Goal: Information Seeking & Learning: Learn about a topic

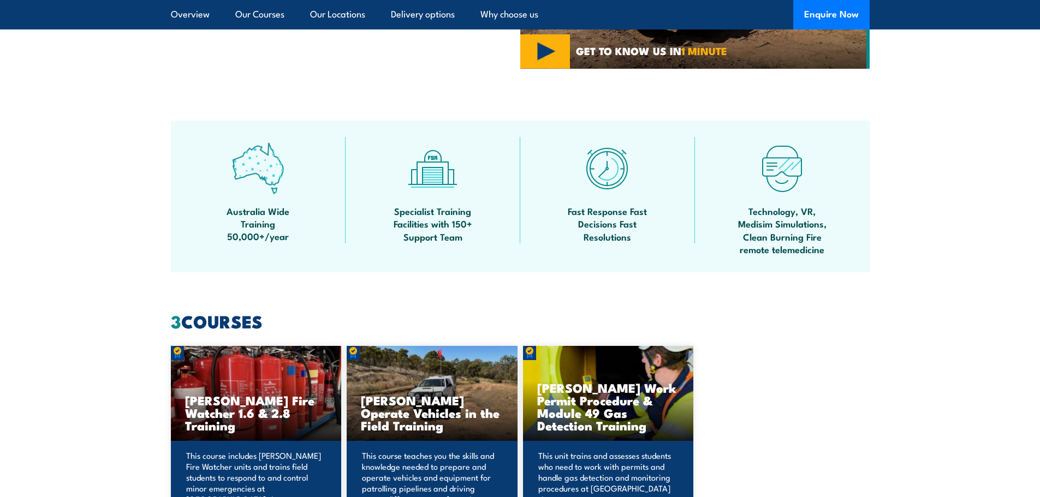
scroll to position [437, 0]
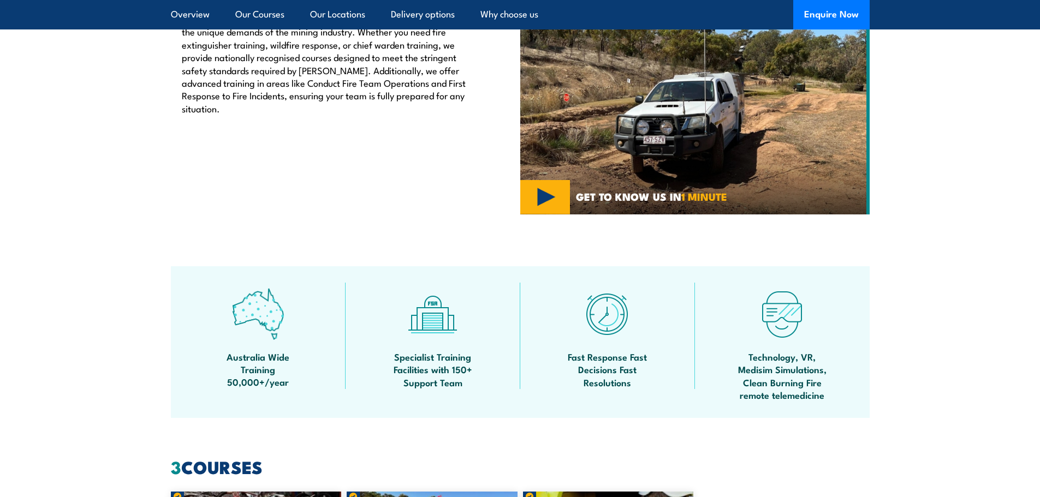
click at [447, 173] on section "[PERSON_NAME] Training Courses Fire & Safety [GEOGRAPHIC_DATA] offers specialis…" at bounding box center [520, 84] width 1040 height 262
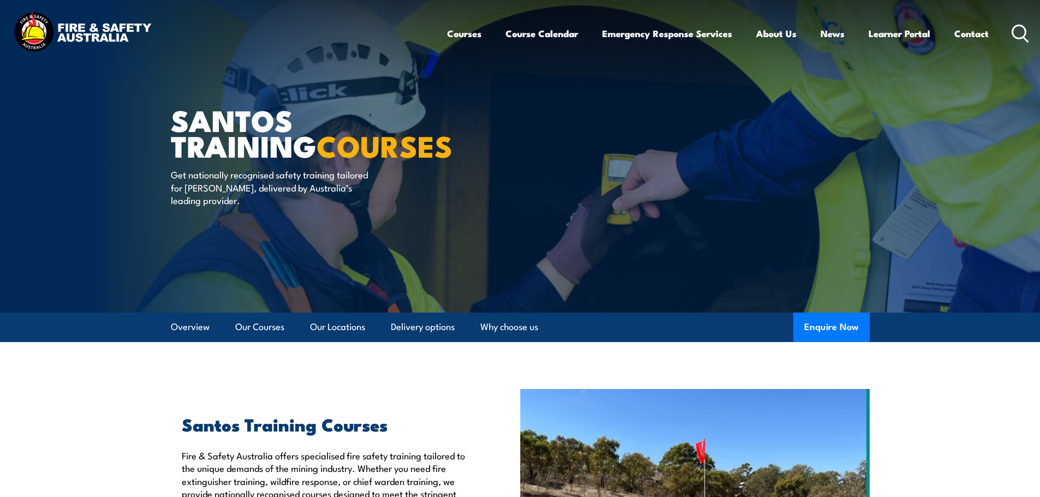
scroll to position [728, 0]
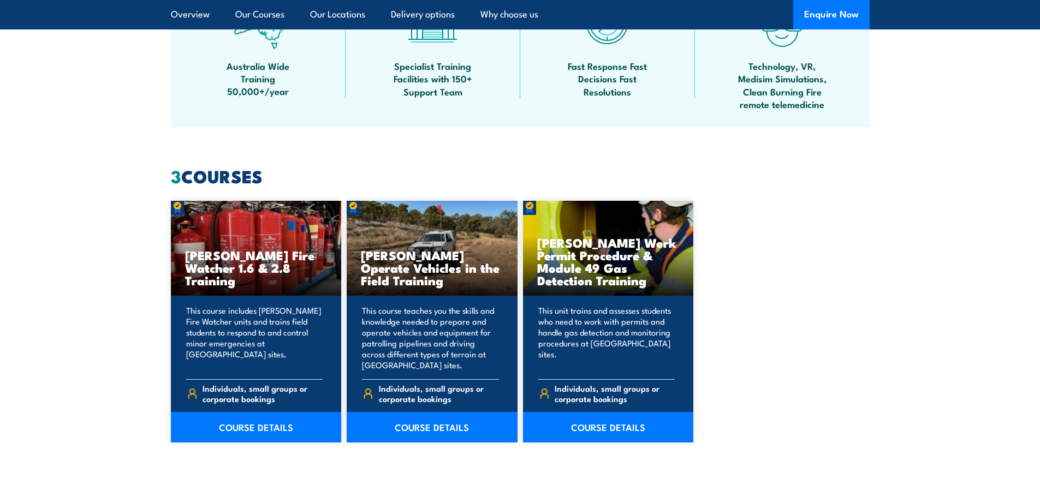
click at [447, 173] on div "[PERSON_NAME] Fire Watcher 1.6 & 2.8 Training This course includes [PERSON_NAME…" at bounding box center [520, 322] width 699 height 242
click at [447, 173] on link "COURSE DETAILS" at bounding box center [608, 427] width 171 height 31
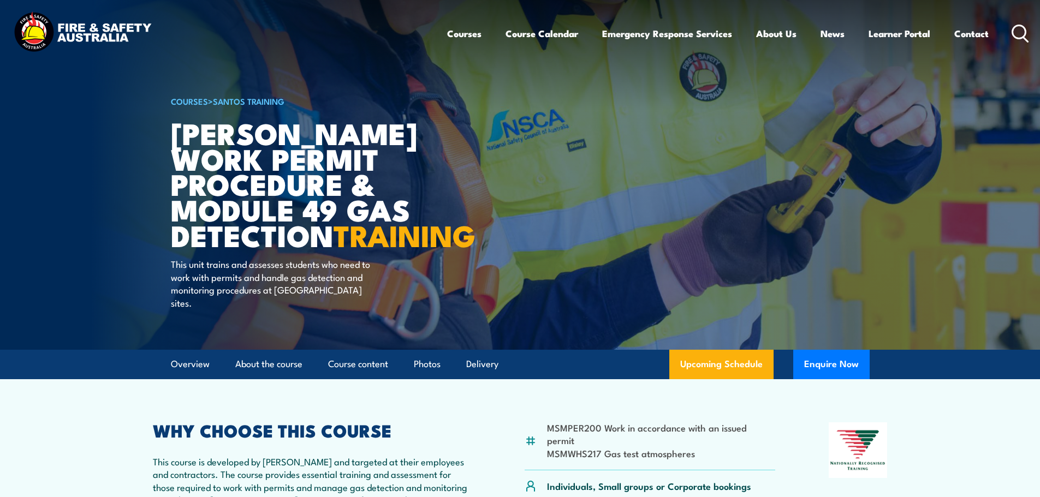
scroll to position [291, 0]
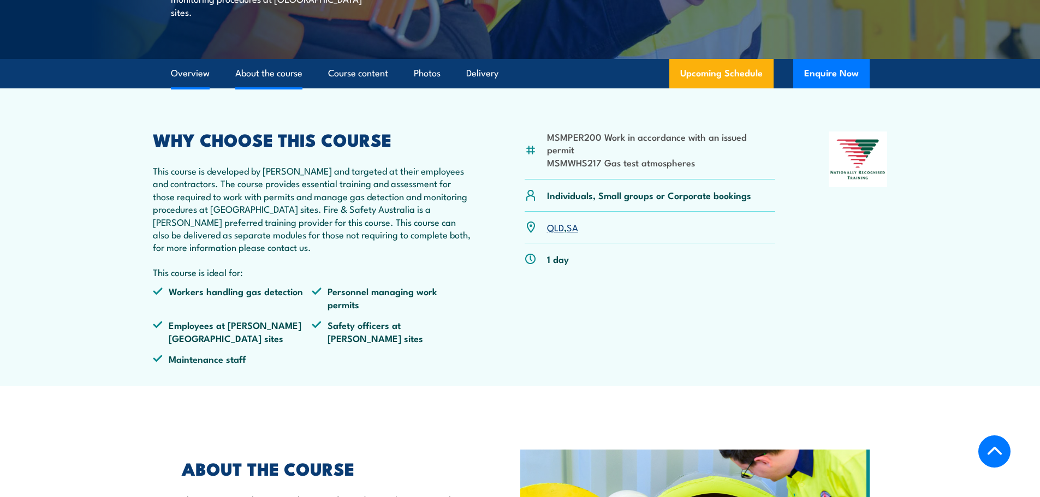
click at [288, 88] on link "About the course" at bounding box center [268, 73] width 67 height 29
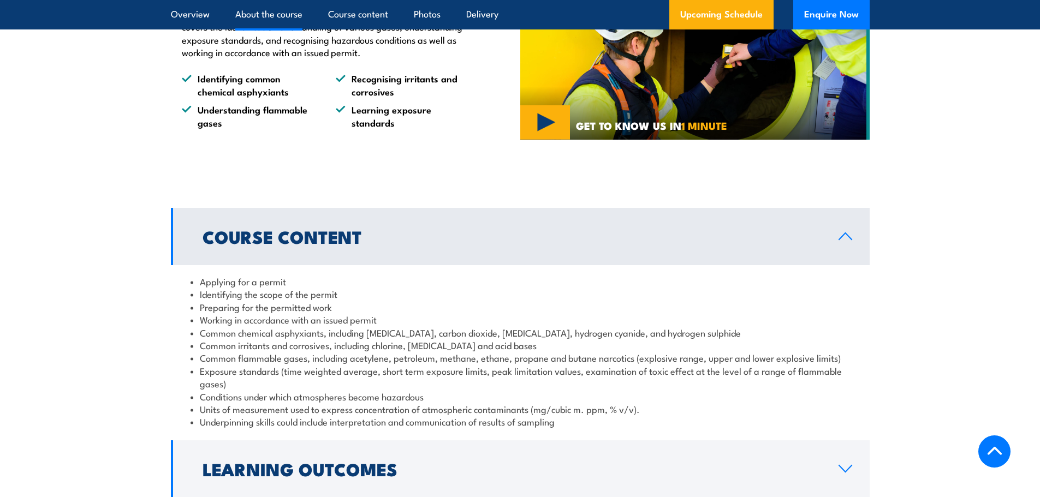
scroll to position [936, 0]
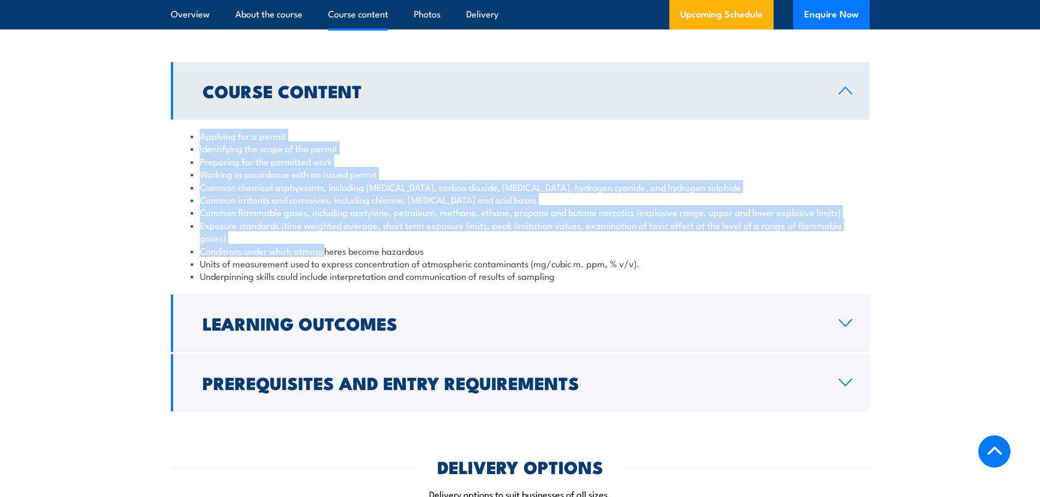
drag, startPoint x: 201, startPoint y: 125, endPoint x: 325, endPoint y: 234, distance: 165.2
click at [325, 234] on ul "Applying for a permit Identifying the scope of the permit Preparing for the per…" at bounding box center [520, 205] width 659 height 153
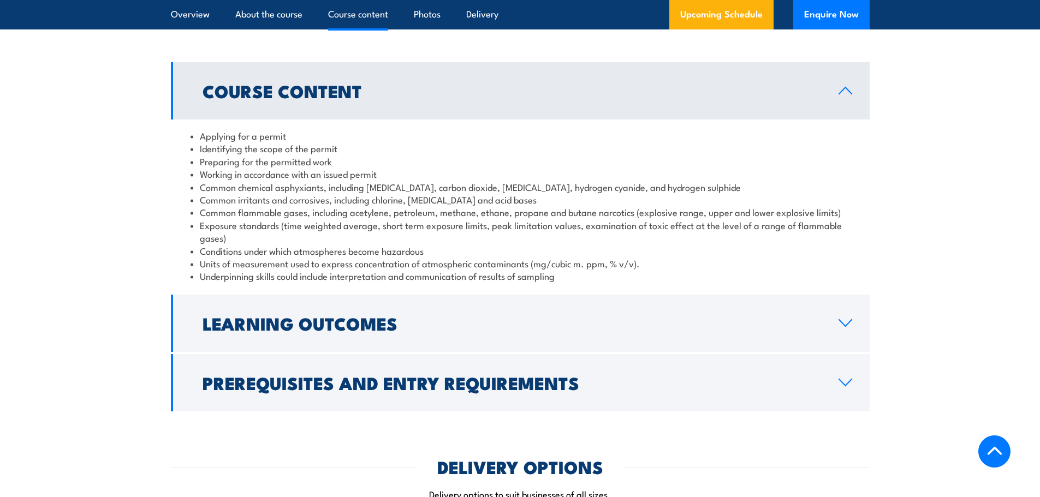
click at [370, 245] on li "Conditions under which atmospheres become hazardous" at bounding box center [520, 251] width 659 height 13
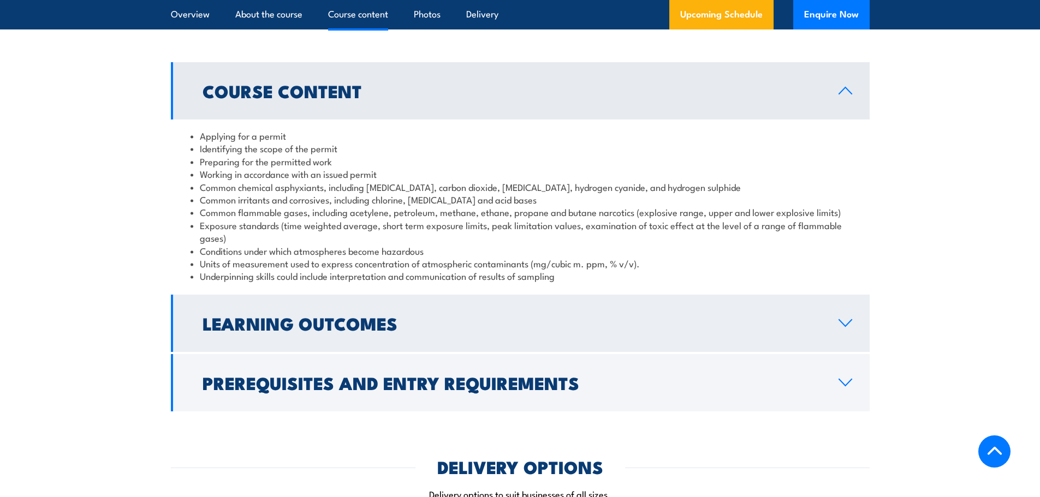
click at [444, 316] on h2 "Learning Outcomes" at bounding box center [512, 323] width 619 height 15
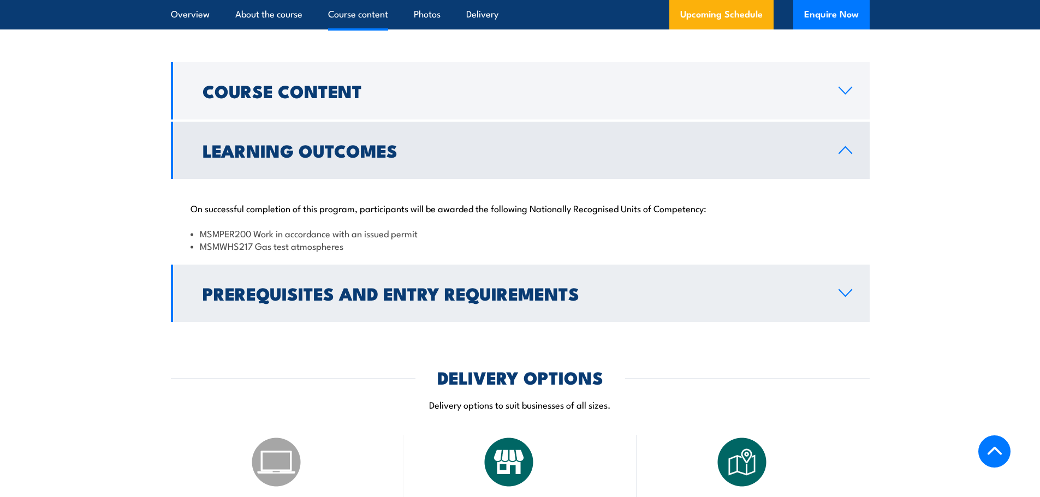
click at [460, 286] on h2 "Prerequisites and Entry Requirements" at bounding box center [512, 293] width 619 height 15
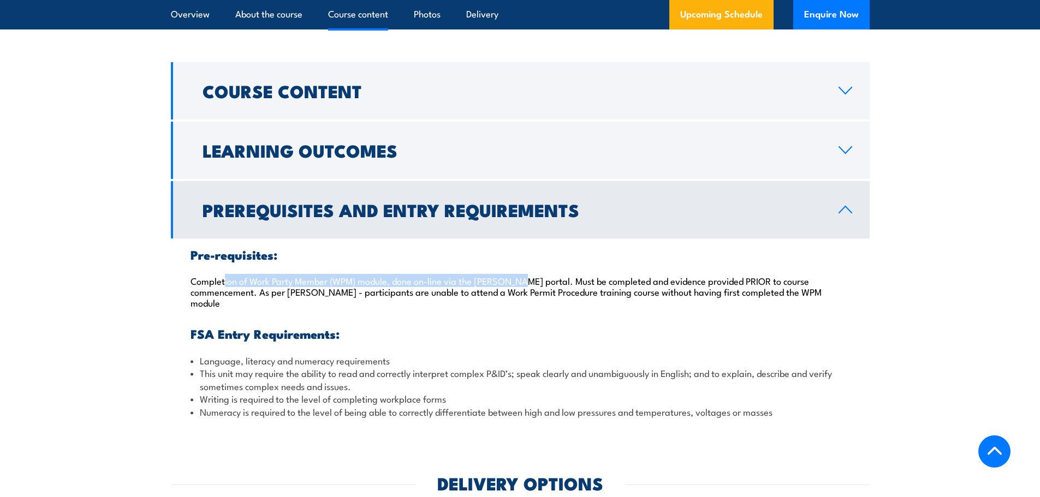
drag, startPoint x: 225, startPoint y: 269, endPoint x: 522, endPoint y: 271, distance: 297.5
click at [522, 275] on p "Completion of Work Party Member (WPM) module, done on-line via the Santos porta…" at bounding box center [520, 291] width 659 height 33
drag, startPoint x: 596, startPoint y: 268, endPoint x: 629, endPoint y: 268, distance: 32.8
click at [597, 275] on p "Completion of Work Party Member (WPM) module, done on-line via the Santos porta…" at bounding box center [520, 291] width 659 height 33
click at [710, 275] on p "Completion of Work Party Member (WPM) module, done on-line via the Santos porta…" at bounding box center [520, 291] width 659 height 33
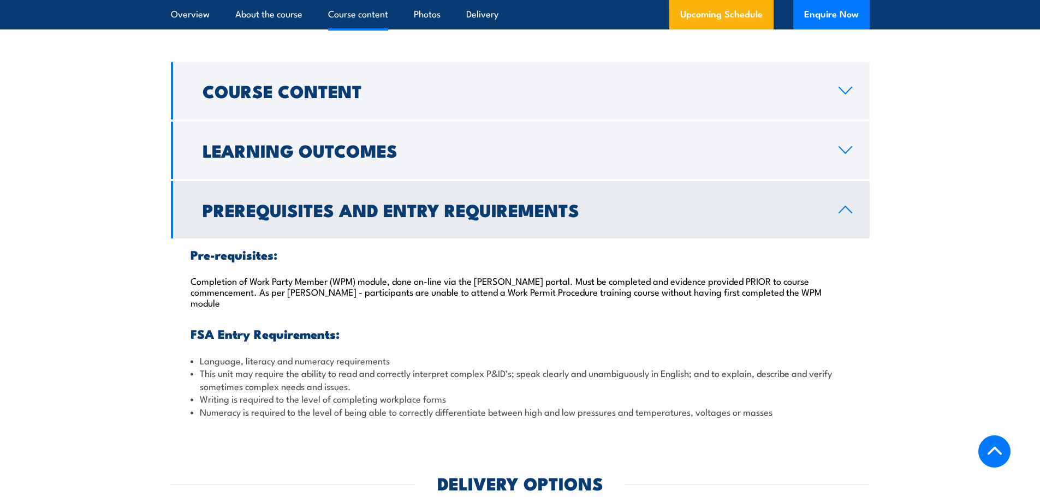
click at [720, 275] on p "Completion of Work Party Member (WPM) module, done on-line via the Santos porta…" at bounding box center [520, 291] width 659 height 33
click at [352, 295] on div "Pre-requisites: Completion of Work Party Member (WPM) module, done on-line via …" at bounding box center [520, 333] width 699 height 189
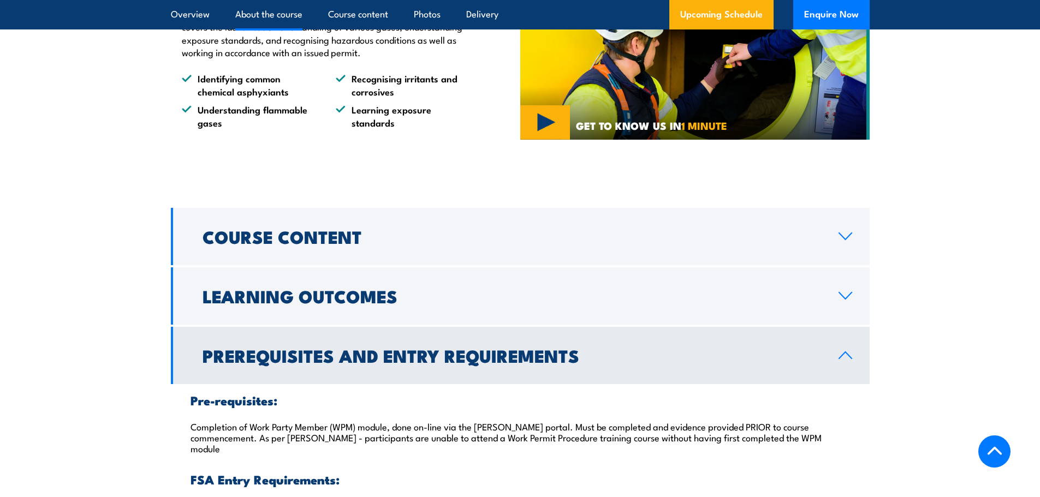
scroll to position [499, 0]
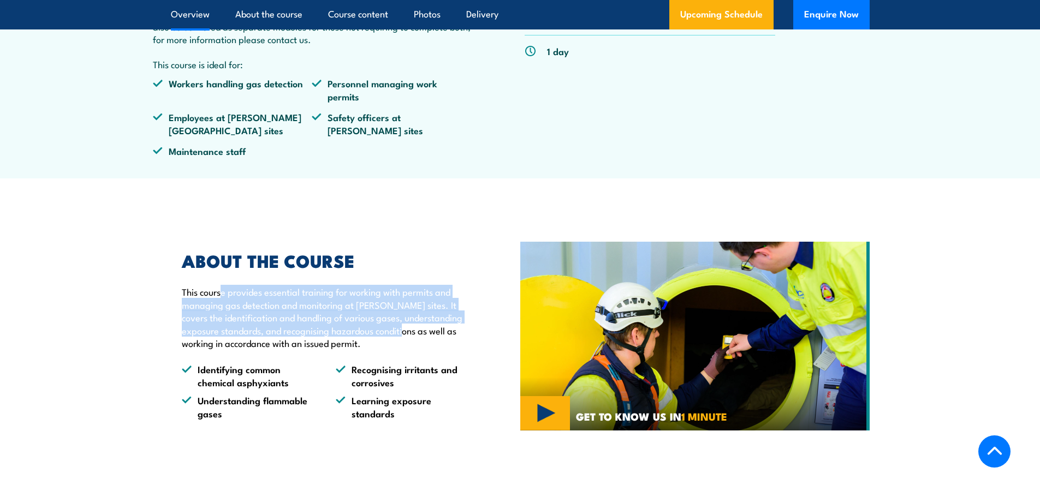
drag, startPoint x: 221, startPoint y: 282, endPoint x: 387, endPoint y: 324, distance: 171.7
click at [394, 322] on p "This course provides essential training for working with permits and managing g…" at bounding box center [326, 318] width 288 height 64
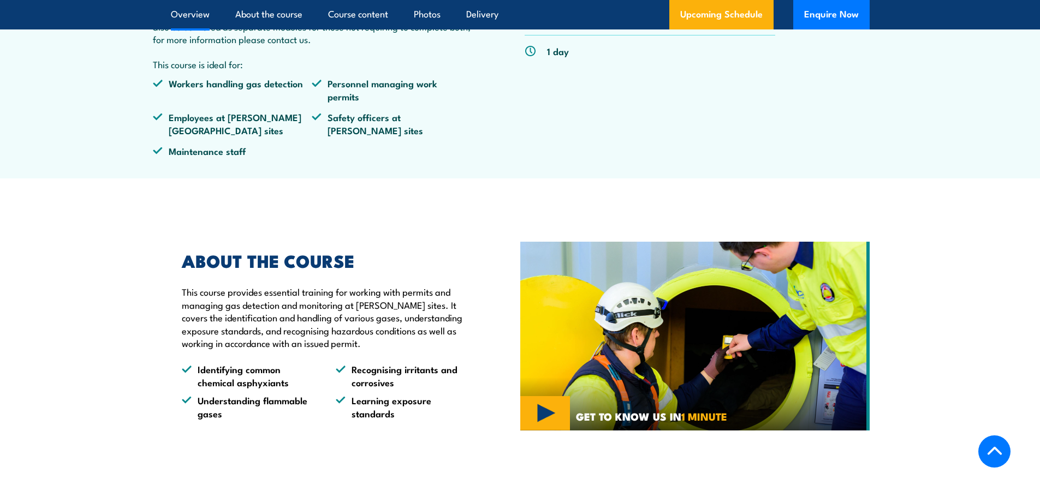
click at [306, 363] on li "Identifying common chemical asphyxiants" at bounding box center [249, 376] width 134 height 26
click at [205, 374] on li "Identifying common chemical asphyxiants" at bounding box center [249, 376] width 134 height 26
click at [285, 374] on li "Identifying common chemical asphyxiants" at bounding box center [249, 376] width 134 height 26
click at [372, 372] on li "Recognising irritants and corrosives" at bounding box center [403, 376] width 134 height 26
drag, startPoint x: 442, startPoint y: 383, endPoint x: 465, endPoint y: 385, distance: 23.1
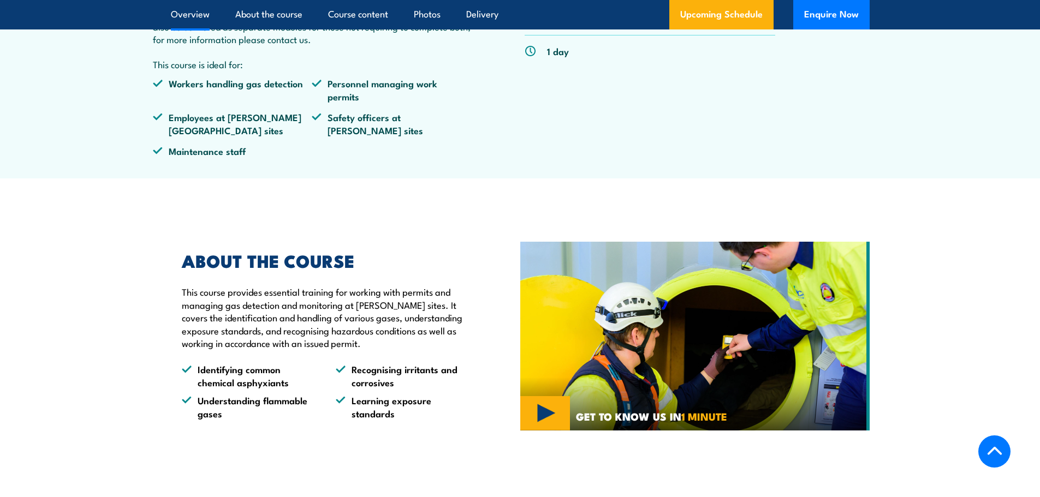
click at [443, 394] on li "Learning exposure standards" at bounding box center [403, 407] width 134 height 26
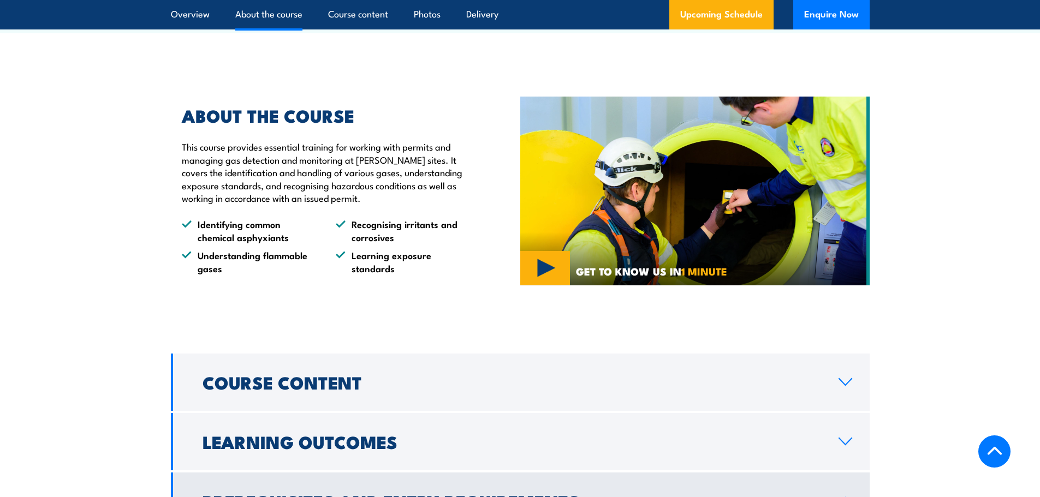
scroll to position [790, 0]
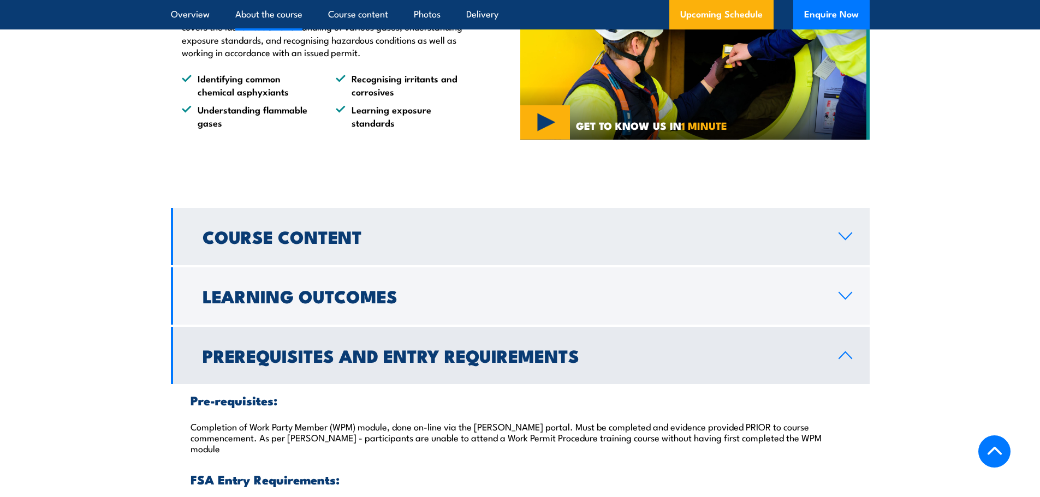
click at [298, 229] on h2 "Course Content" at bounding box center [512, 236] width 619 height 15
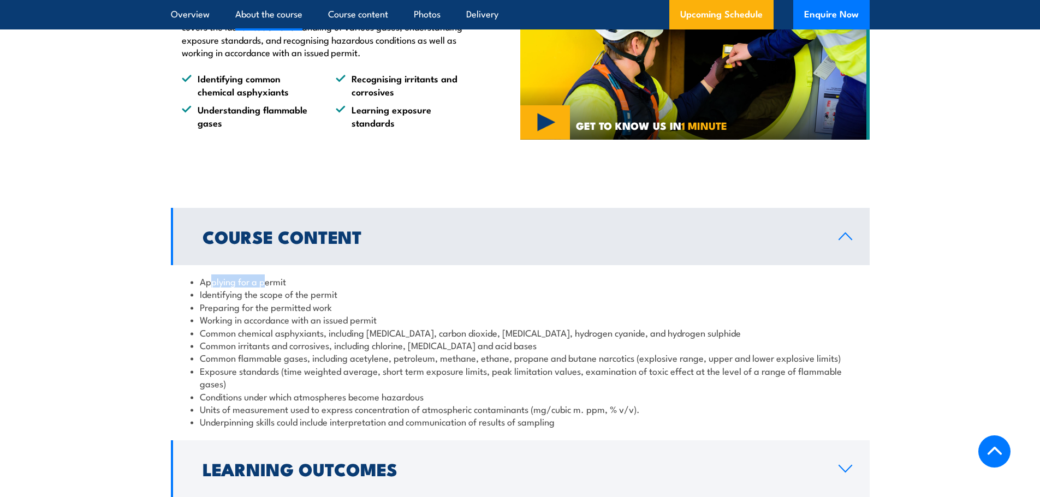
drag, startPoint x: 210, startPoint y: 268, endPoint x: 263, endPoint y: 268, distance: 53.5
click at [263, 275] on li "Applying for a permit" at bounding box center [520, 281] width 659 height 13
drag, startPoint x: 220, startPoint y: 286, endPoint x: 329, endPoint y: 283, distance: 109.2
click at [329, 288] on li "Identifying the scope of the permit" at bounding box center [520, 294] width 659 height 13
click at [317, 301] on li "Preparing for the permitted work" at bounding box center [520, 307] width 659 height 13
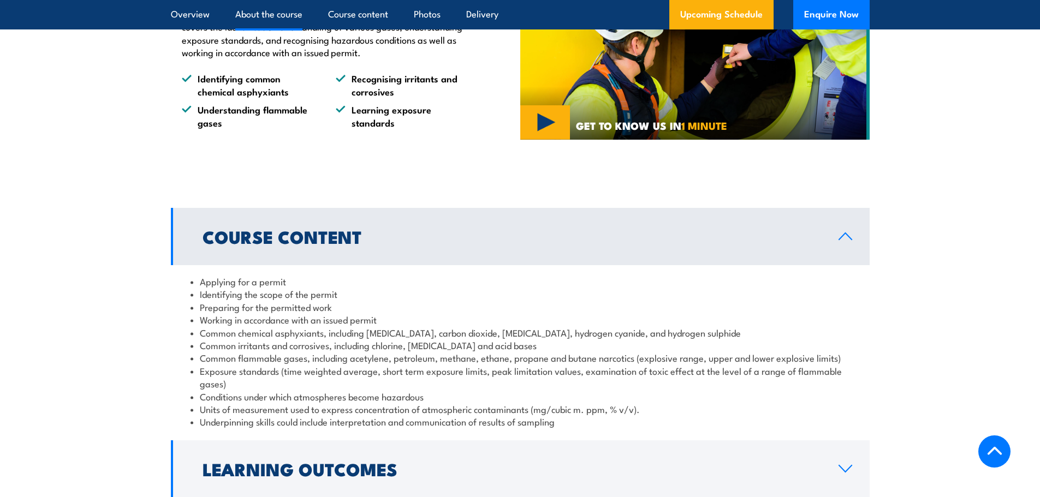
click at [255, 326] on li "Common chemical asphyxiants, including hydrocarbons, carbon dioxide, carbon mon…" at bounding box center [520, 332] width 659 height 13
drag, startPoint x: 229, startPoint y: 307, endPoint x: 378, endPoint y: 303, distance: 148.5
click at [378, 313] on li "Working in accordance with an issued permit" at bounding box center [520, 319] width 659 height 13
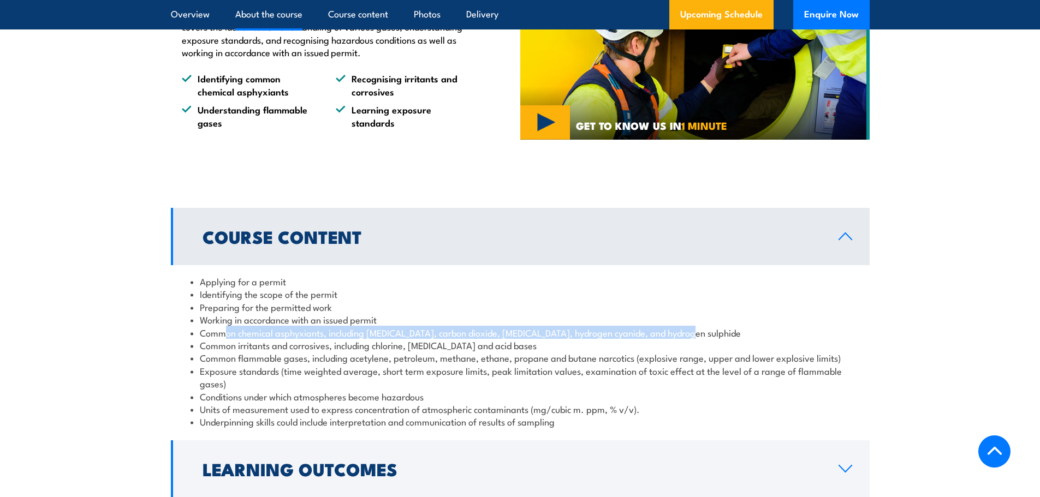
drag, startPoint x: 224, startPoint y: 322, endPoint x: 693, endPoint y: 320, distance: 469.0
click at [693, 326] on li "Common chemical asphyxiants, including hydrocarbons, carbon dioxide, carbon mon…" at bounding box center [520, 332] width 659 height 13
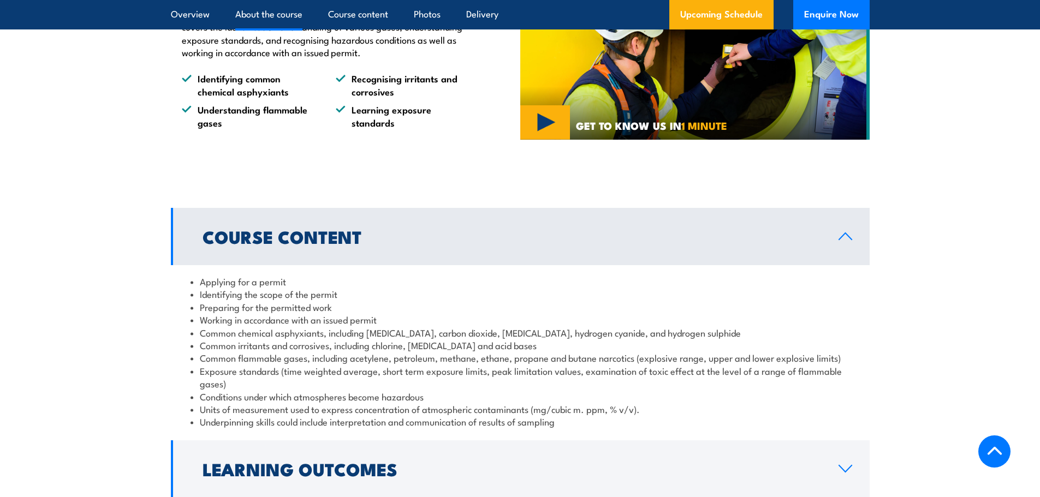
click at [263, 352] on li "Common flammable gases, including acetylene, petroleum, methane, ethane, propan…" at bounding box center [520, 358] width 659 height 13
click at [273, 365] on li "Exposure standards (time weighted average, short term exposure limits, peak lim…" at bounding box center [520, 378] width 659 height 26
click at [330, 365] on li "Exposure standards (time weighted average, short term exposure limits, peak lim…" at bounding box center [520, 378] width 659 height 26
click at [338, 365] on li "Exposure standards (time weighted average, short term exposure limits, peak lim…" at bounding box center [520, 378] width 659 height 26
click at [291, 390] on li "Conditions under which atmospheres become hazardous" at bounding box center [520, 396] width 659 height 13
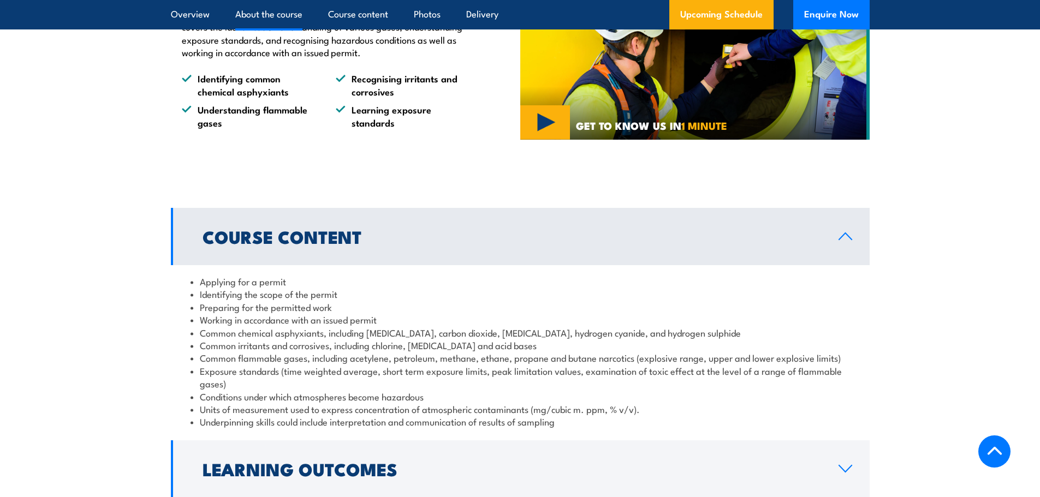
click at [239, 390] on li "Conditions under which atmospheres become hazardous" at bounding box center [520, 396] width 659 height 13
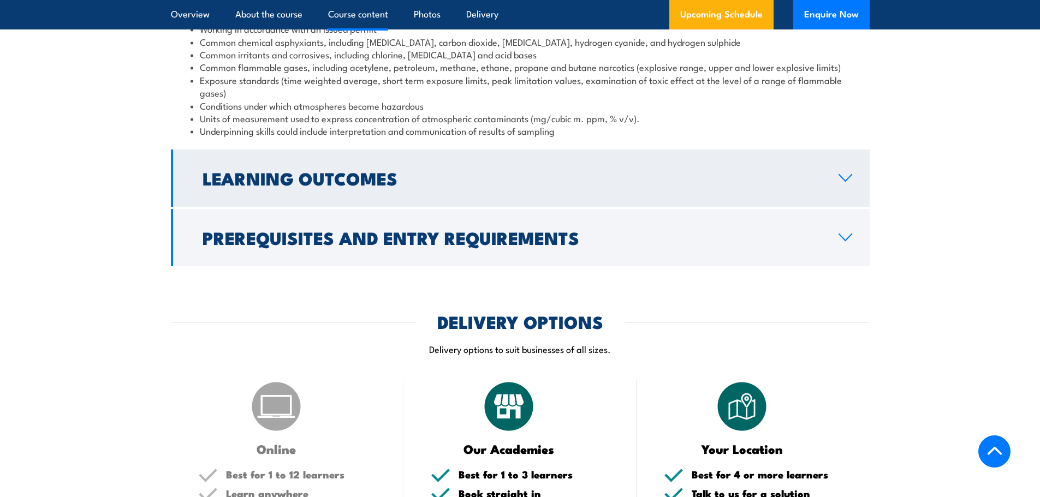
click at [370, 170] on h2 "Learning Outcomes" at bounding box center [512, 177] width 619 height 15
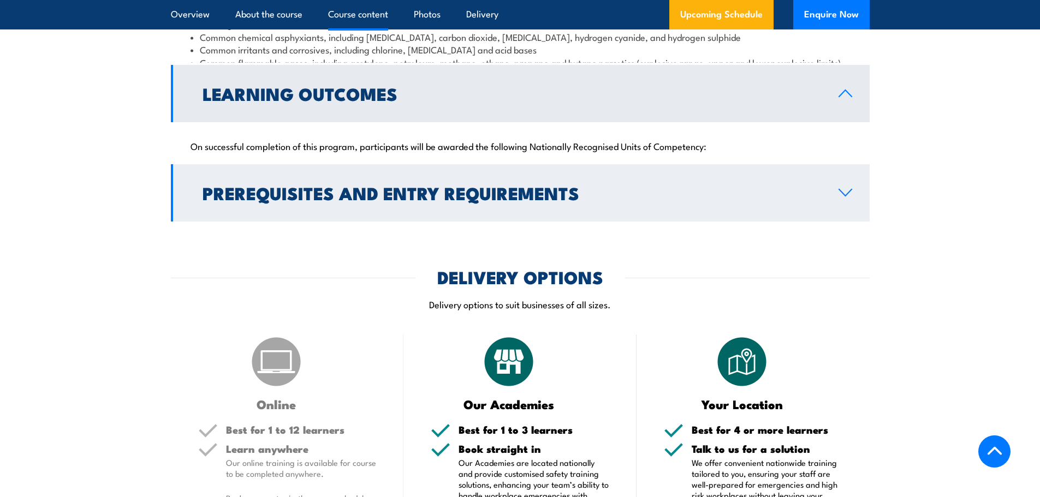
scroll to position [1044, 0]
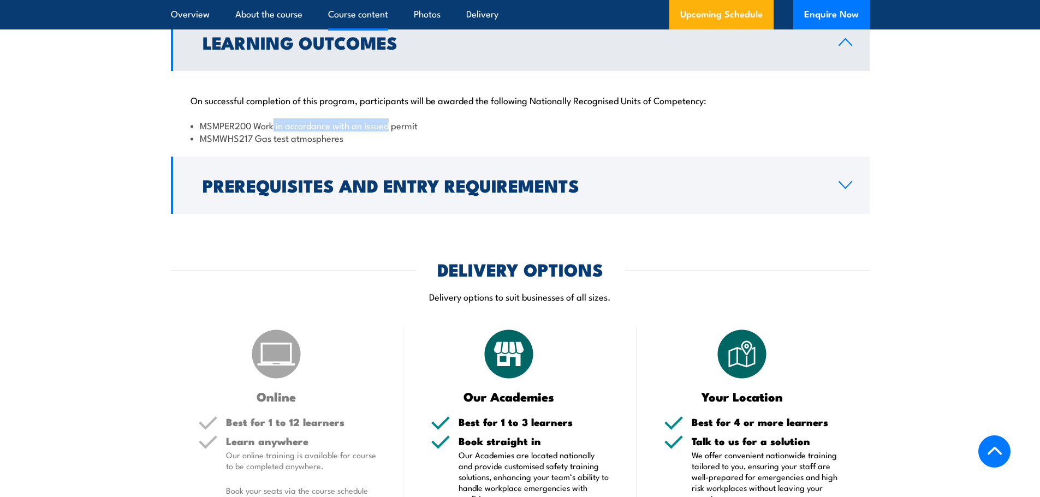
drag, startPoint x: 274, startPoint y: 116, endPoint x: 390, endPoint y: 113, distance: 116.3
click at [390, 119] on li "MSMPER200 Work in accordance with an issued permit" at bounding box center [520, 125] width 659 height 13
click at [345, 138] on div "On successful completion of this program, participants will be awarded the foll…" at bounding box center [520, 113] width 699 height 84
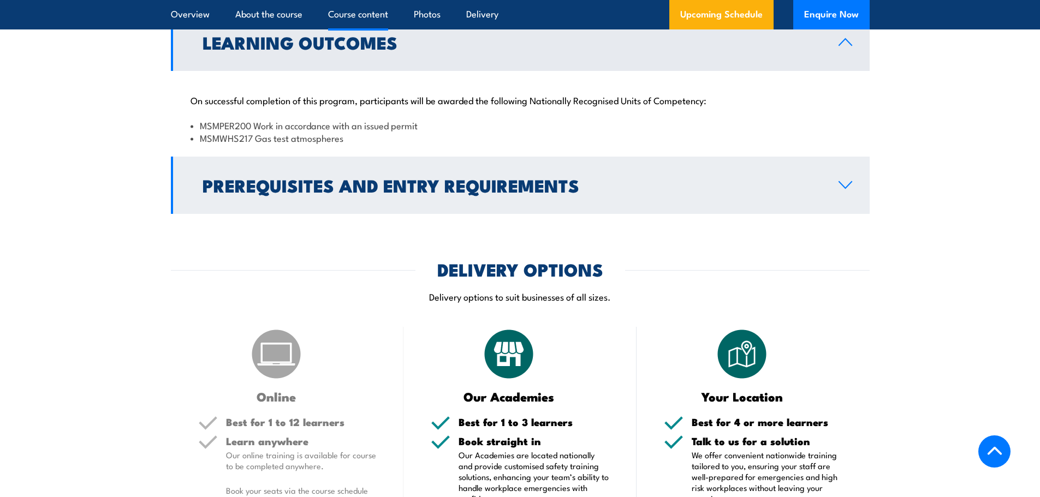
click at [279, 177] on h2 "Prerequisites and Entry Requirements" at bounding box center [512, 184] width 619 height 15
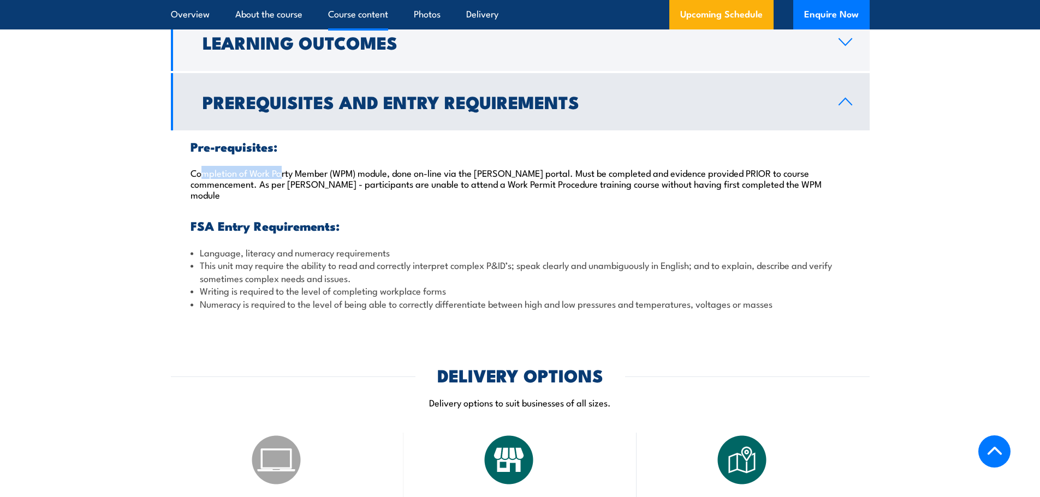
drag, startPoint x: 234, startPoint y: 157, endPoint x: 284, endPoint y: 155, distance: 50.3
click at [282, 167] on p "Completion of Work Party Member (WPM) module, done on-line via the Santos porta…" at bounding box center [520, 183] width 659 height 33
click at [292, 167] on p "Completion of Work Party Member (WPM) module, done on-line via the Santos porta…" at bounding box center [520, 183] width 659 height 33
drag, startPoint x: 252, startPoint y: 158, endPoint x: 388, endPoint y: 158, distance: 135.9
click at [388, 167] on p "Completion of Work Party Member (WPM) module, done on-line via the Santos porta…" at bounding box center [520, 183] width 659 height 33
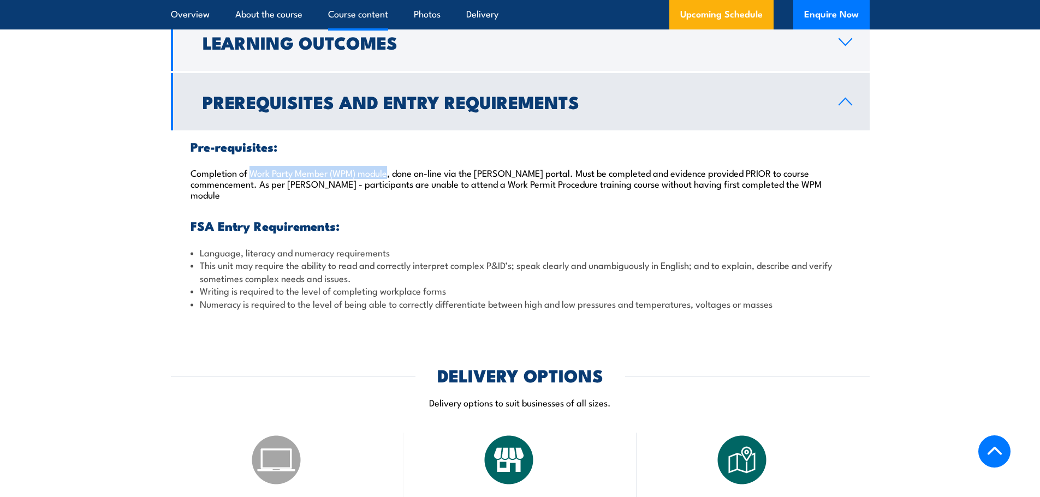
click at [370, 167] on p "Completion of Work Party Member (WPM) module, done on-line via the Santos porta…" at bounding box center [520, 183] width 659 height 33
drag, startPoint x: 192, startPoint y: 161, endPoint x: 532, endPoint y: 161, distance: 339.6
click at [532, 167] on p "Completion of Work Party Member (WPM) module, done on-line via the Santos porta…" at bounding box center [520, 183] width 659 height 33
copy p "Completion of Work Party Member (WPM) module, done on-line via the Santos portal"
drag, startPoint x: 620, startPoint y: 161, endPoint x: 635, endPoint y: 161, distance: 15.8
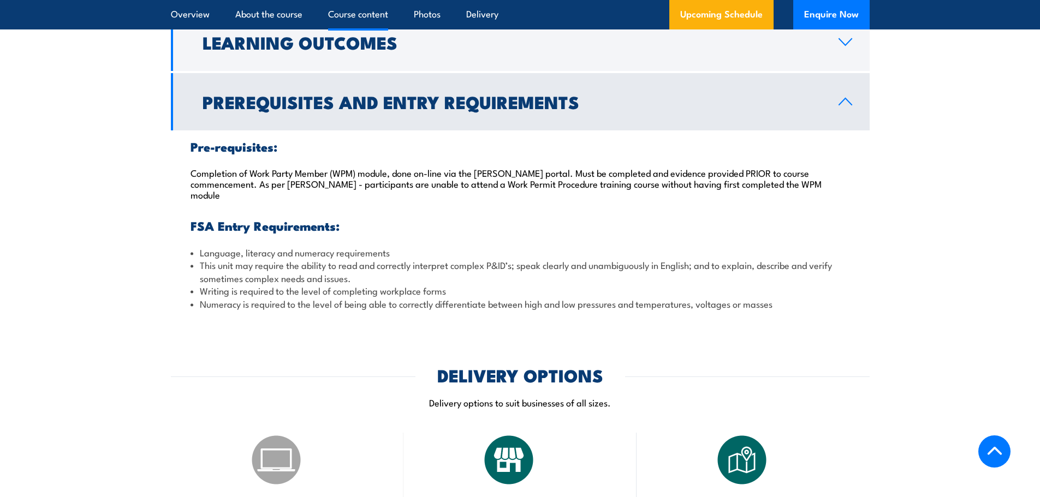
click at [621, 167] on p "Completion of Work Party Member (WPM) module, done on-line via the Santos porta…" at bounding box center [520, 183] width 659 height 33
click at [671, 167] on p "Completion of Work Party Member (WPM) module, done on-line via the Santos porta…" at bounding box center [520, 183] width 659 height 33
click at [708, 167] on p "Completion of Work Party Member (WPM) module, done on-line via the Santos porta…" at bounding box center [520, 183] width 659 height 33
click at [717, 167] on p "Completion of Work Party Member (WPM) module, done on-line via the Santos porta…" at bounding box center [520, 183] width 659 height 33
click at [724, 167] on p "Completion of Work Party Member (WPM) module, done on-line via the Santos porta…" at bounding box center [520, 183] width 659 height 33
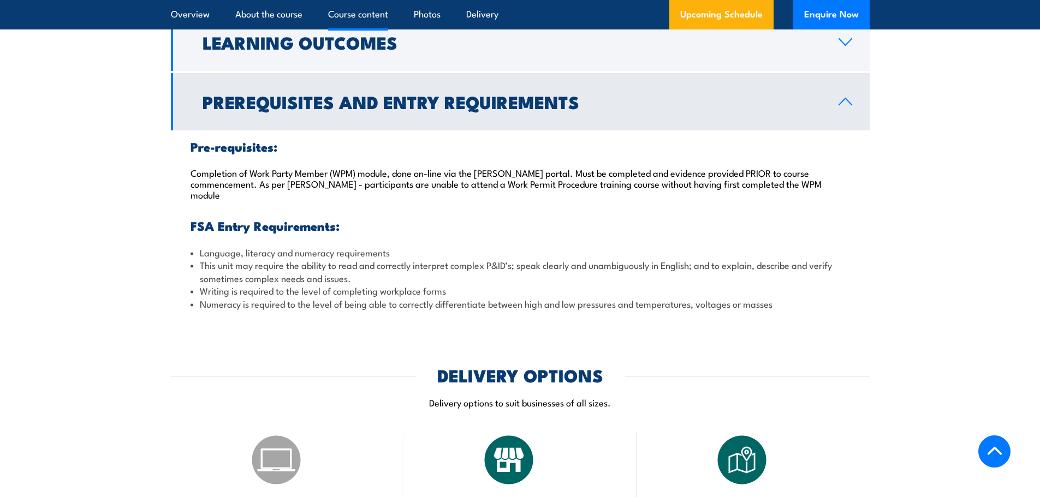
click at [760, 167] on p "Completion of Work Party Member (WPM) module, done on-line via the Santos porta…" at bounding box center [520, 183] width 659 height 33
click at [825, 167] on p "Completion of Work Party Member (WPM) module, done on-line via the Santos porta…" at bounding box center [520, 183] width 659 height 33
click at [218, 171] on p "Completion of Work Party Member (WPM) module, done on-line via the Santos porta…" at bounding box center [520, 183] width 659 height 33
click at [296, 169] on p "Completion of Work Party Member (WPM) module, done on-line via the Santos porta…" at bounding box center [520, 183] width 659 height 33
click at [298, 169] on p "Completion of Work Party Member (WPM) module, done on-line via the Santos porta…" at bounding box center [520, 183] width 659 height 33
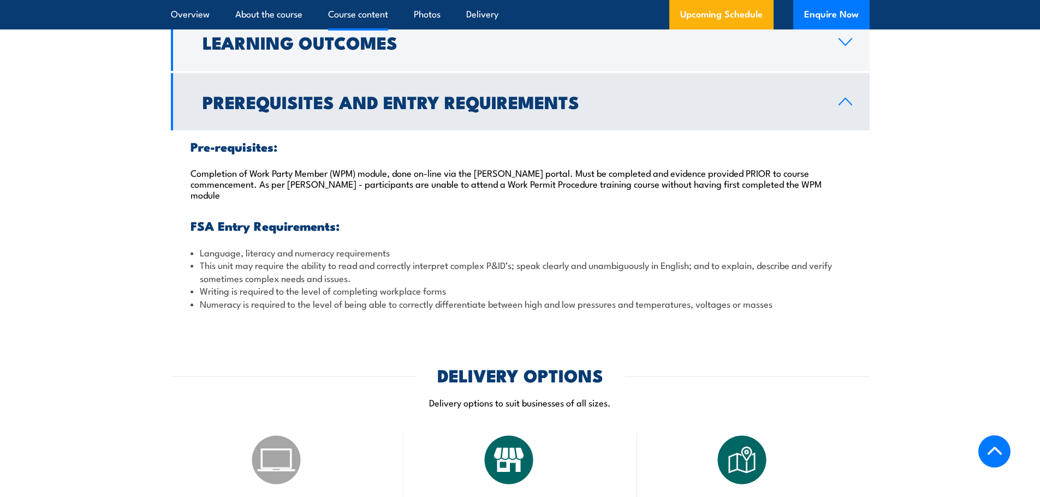
click at [294, 173] on p "Completion of Work Party Member (WPM) module, done on-line via the Santos porta…" at bounding box center [520, 183] width 659 height 33
click at [370, 170] on p "Completion of Work Party Member (WPM) module, done on-line via the Santos porta…" at bounding box center [520, 183] width 659 height 33
click at [409, 169] on p "Completion of Work Party Member (WPM) module, done on-line via the Santos porta…" at bounding box center [520, 183] width 659 height 33
drag, startPoint x: 421, startPoint y: 170, endPoint x: 447, endPoint y: 173, distance: 26.3
click at [422, 171] on p "Completion of Work Party Member (WPM) module, done on-line via the Santos porta…" at bounding box center [520, 183] width 659 height 33
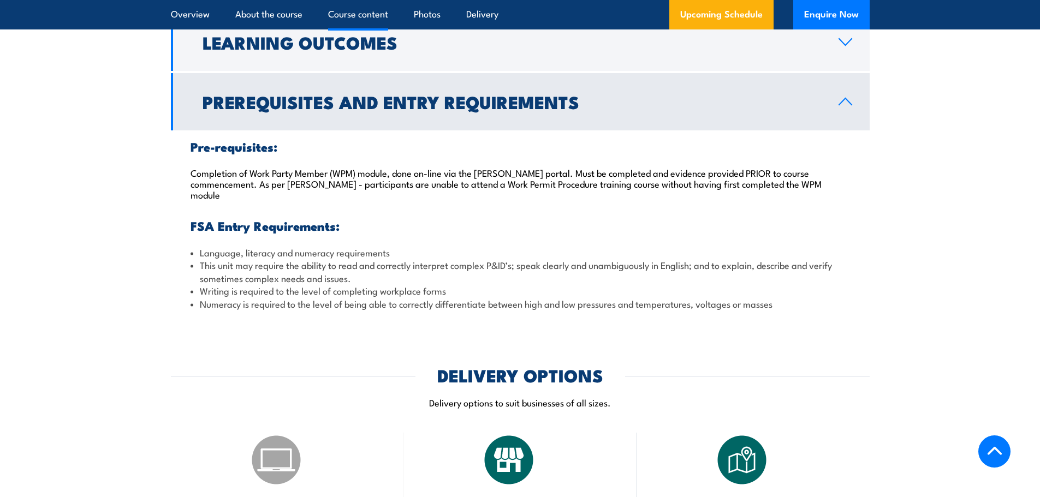
click at [465, 173] on p "Completion of Work Party Member (WPM) module, done on-line via the Santos porta…" at bounding box center [520, 183] width 659 height 33
click at [477, 173] on p "Completion of Work Party Member (WPM) module, done on-line via the Santos porta…" at bounding box center [520, 183] width 659 height 33
click at [508, 173] on p "Completion of Work Party Member (WPM) module, done on-line via the Santos porta…" at bounding box center [520, 183] width 659 height 33
drag, startPoint x: 545, startPoint y: 173, endPoint x: 584, endPoint y: 172, distance: 38.8
click at [546, 173] on p "Completion of Work Party Member (WPM) module, done on-line via the Santos porta…" at bounding box center [520, 183] width 659 height 33
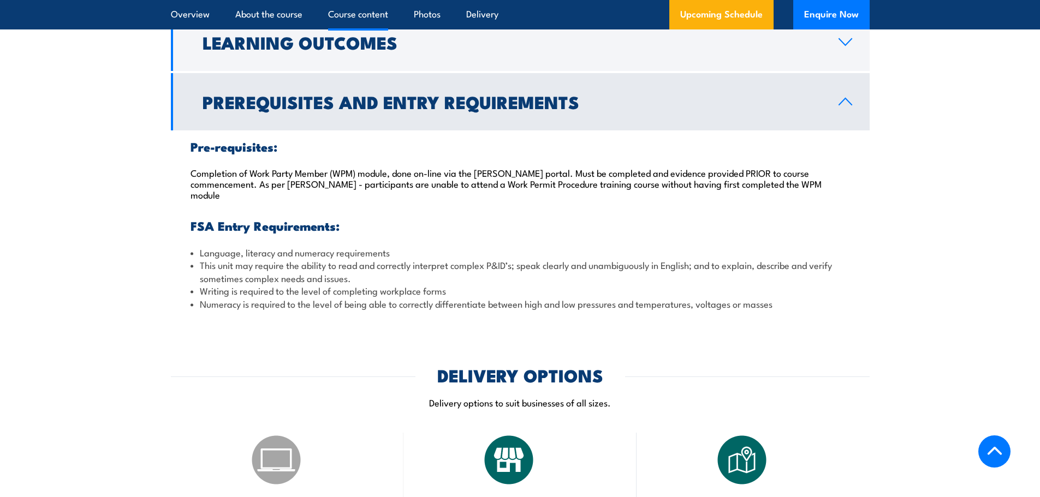
click at [591, 172] on p "Completion of Work Party Member (WPM) module, done on-line via the Santos porta…" at bounding box center [520, 183] width 659 height 33
click at [595, 172] on p "Completion of Work Party Member (WPM) module, done on-line via the Santos porta…" at bounding box center [520, 183] width 659 height 33
click at [616, 172] on p "Completion of Work Party Member (WPM) module, done on-line via the Santos porta…" at bounding box center [520, 183] width 659 height 33
click at [641, 172] on p "Completion of Work Party Member (WPM) module, done on-line via the Santos porta…" at bounding box center [520, 183] width 659 height 33
drag, startPoint x: 656, startPoint y: 171, endPoint x: 668, endPoint y: 171, distance: 12.0
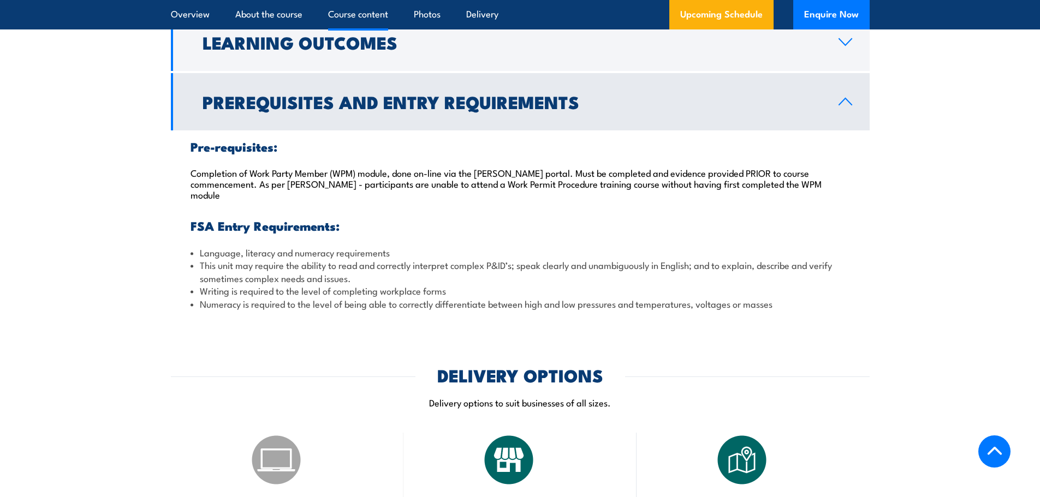
click at [658, 171] on p "Completion of Work Party Member (WPM) module, done on-line via the Santos porta…" at bounding box center [520, 183] width 659 height 33
click at [668, 171] on p "Completion of Work Party Member (WPM) module, done on-line via the Santos porta…" at bounding box center [520, 183] width 659 height 33
click at [712, 171] on p "Completion of Work Party Member (WPM) module, done on-line via the Santos porta…" at bounding box center [520, 183] width 659 height 33
drag, startPoint x: 786, startPoint y: 206, endPoint x: 1006, endPoint y: 193, distance: 219.9
click at [786, 219] on h3 "FSA Entry Requirements:" at bounding box center [520, 225] width 659 height 13
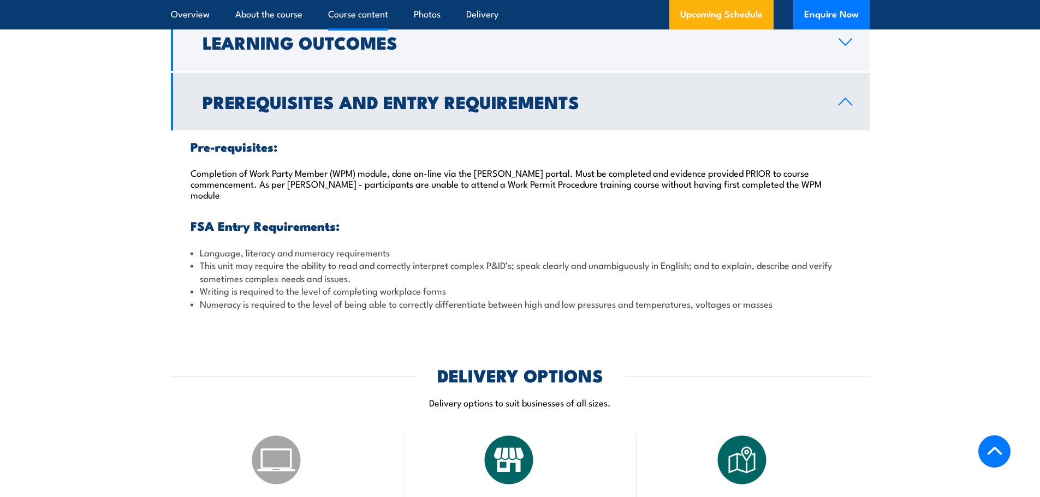
drag, startPoint x: 487, startPoint y: 190, endPoint x: 472, endPoint y: 193, distance: 15.5
click at [487, 190] on div "Pre-requisites: Completion of Work Party Member (WPM) module, done on-line via …" at bounding box center [520, 224] width 699 height 189
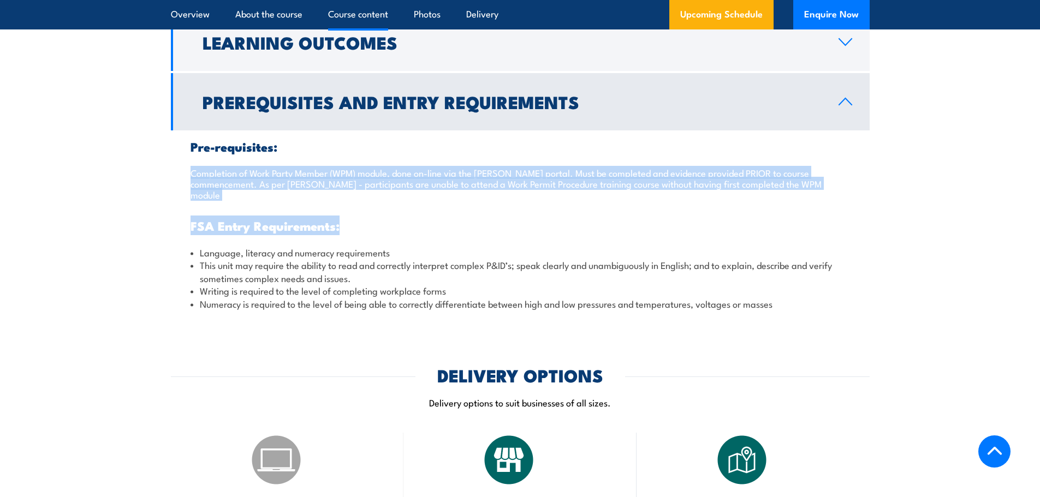
drag, startPoint x: 189, startPoint y: 160, endPoint x: 764, endPoint y: 177, distance: 575.1
click at [764, 177] on div "Pre-requisites: Completion of Work Party Member (WPM) module, done on-line via …" at bounding box center [520, 224] width 699 height 189
drag, startPoint x: 693, startPoint y: 168, endPoint x: 731, endPoint y: 168, distance: 38.2
click at [693, 168] on p "Completion of Work Party Member (WPM) module, done on-line via the Santos porta…" at bounding box center [520, 183] width 659 height 33
click at [739, 168] on p "Completion of Work Party Member (WPM) module, done on-line via the Santos porta…" at bounding box center [520, 183] width 659 height 33
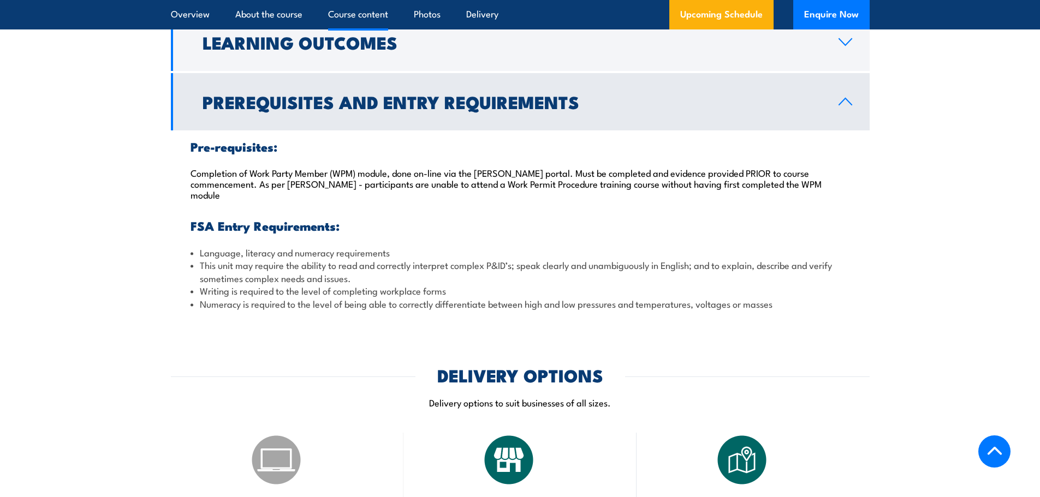
drag, startPoint x: 767, startPoint y: 172, endPoint x: 746, endPoint y: 171, distance: 20.8
click at [748, 171] on p "Completion of Work Party Member (WPM) module, done on-line via the Santos porta…" at bounding box center [520, 183] width 659 height 33
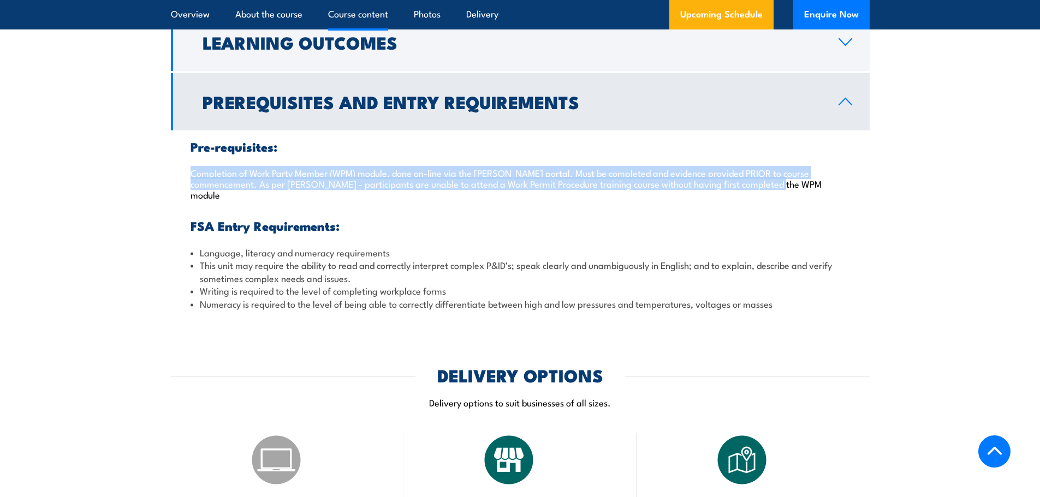
drag, startPoint x: 747, startPoint y: 171, endPoint x: 184, endPoint y: 161, distance: 562.9
click at [184, 161] on div "Pre-requisites: Completion of Work Party Member (WPM) module, done on-line via …" at bounding box center [520, 224] width 699 height 189
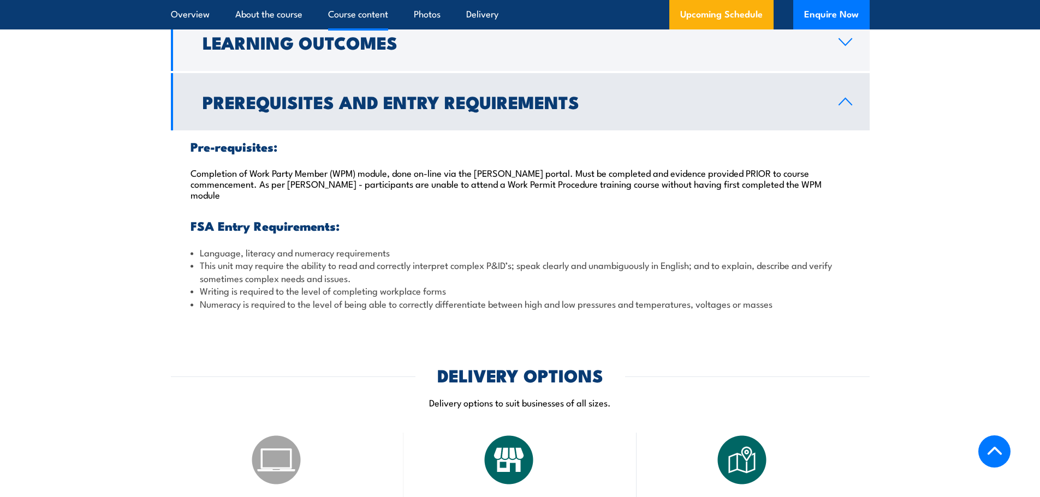
click at [459, 186] on div "Pre-requisites: Completion of Work Party Member (WPM) module, done on-line via …" at bounding box center [520, 224] width 699 height 189
drag, startPoint x: 211, startPoint y: 228, endPoint x: 388, endPoint y: 227, distance: 176.3
click at [388, 246] on li "Language, literacy and numeracy requirements" at bounding box center [520, 252] width 659 height 13
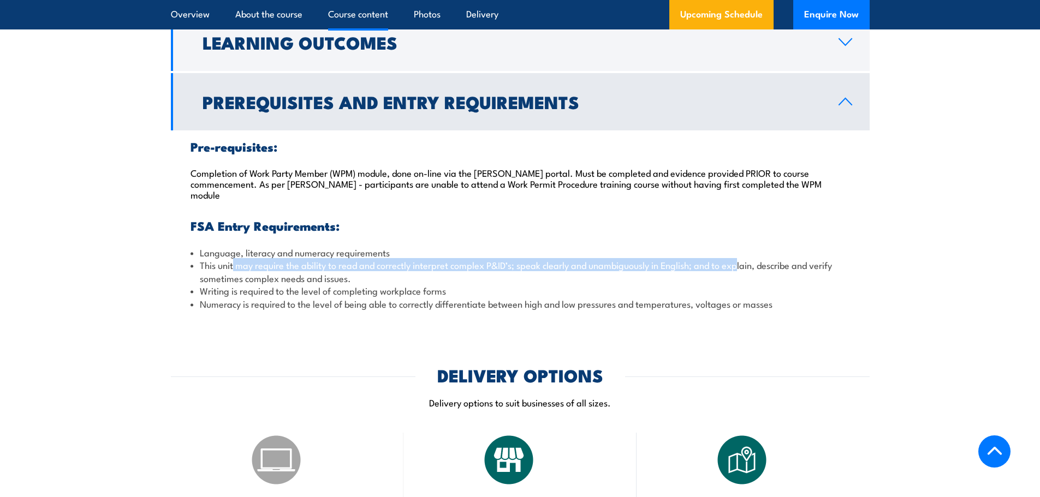
drag, startPoint x: 233, startPoint y: 242, endPoint x: 741, endPoint y: 246, distance: 508.3
click at [741, 259] on li "This unit may require the ability to read and correctly interpret complex P&ID’…" at bounding box center [520, 272] width 659 height 26
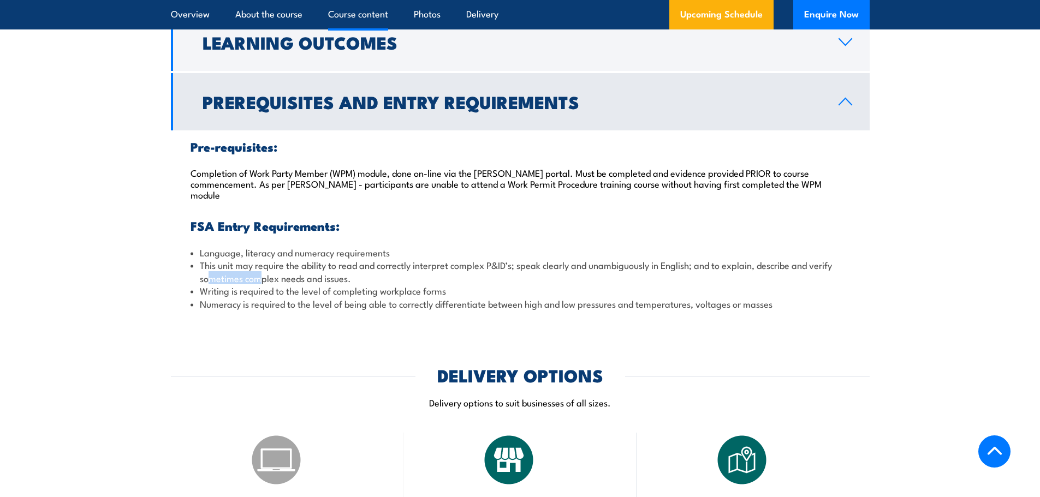
drag, startPoint x: 210, startPoint y: 259, endPoint x: 264, endPoint y: 252, distance: 54.6
click at [259, 259] on li "This unit may require the ability to read and correctly interpret complex P&ID’…" at bounding box center [520, 272] width 659 height 26
drag, startPoint x: 266, startPoint y: 268, endPoint x: 306, endPoint y: 264, distance: 40.0
click at [278, 284] on li "Writing is required to the level of completing workplace forms" at bounding box center [520, 290] width 659 height 13
click at [326, 298] on li "Numeracy is required to the level of being able to correctly differentiate betw…" at bounding box center [520, 304] width 659 height 13
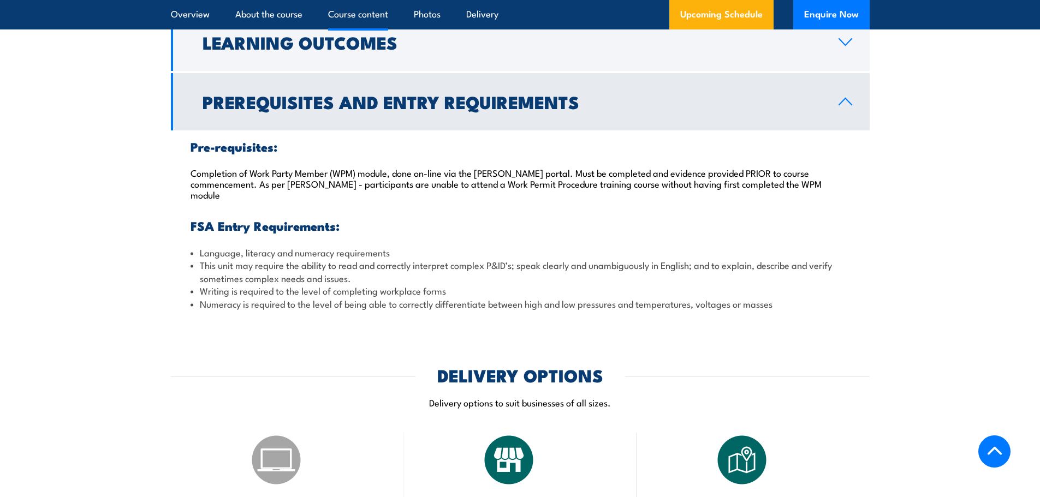
click at [423, 298] on li "Numeracy is required to the level of being able to correctly differentiate betw…" at bounding box center [520, 304] width 659 height 13
drag, startPoint x: 552, startPoint y: 278, endPoint x: 571, endPoint y: 280, distance: 19.2
click at [557, 298] on li "Numeracy is required to the level of being able to correctly differentiate betw…" at bounding box center [520, 304] width 659 height 13
click at [890, 272] on section "Course Content Applying for a permit Identifying the scope of the permit Prepar…" at bounding box center [520, 137] width 1040 height 366
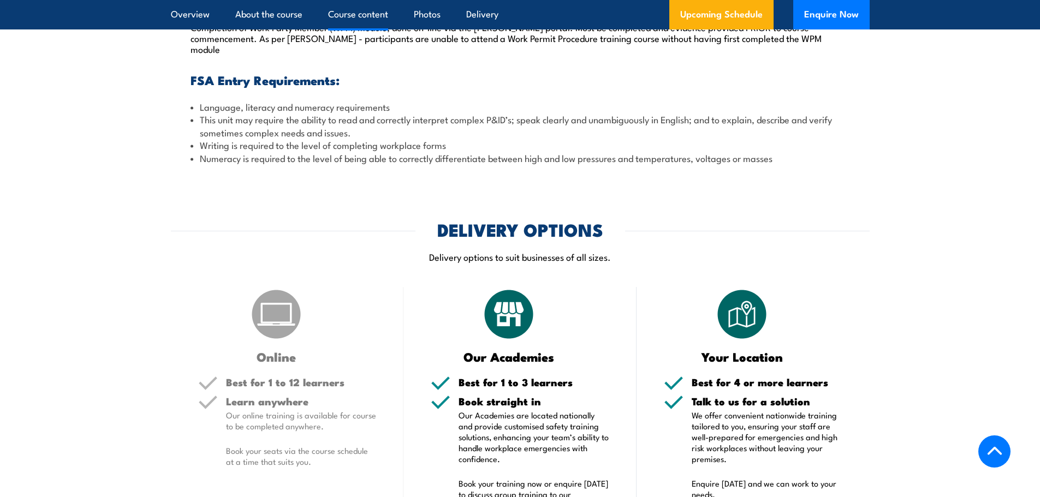
click at [472, 222] on h2 "DELIVERY OPTIONS" at bounding box center [520, 229] width 166 height 15
click at [608, 222] on div "DELIVERY OPTIONS" at bounding box center [520, 229] width 699 height 15
click at [479, 141] on div "Pre-requisites: Completion of Work Party Member (WPM) module, done on-line via …" at bounding box center [520, 79] width 699 height 189
click at [742, 152] on li "Numeracy is required to the level of being able to correctly differentiate betw…" at bounding box center [520, 158] width 659 height 13
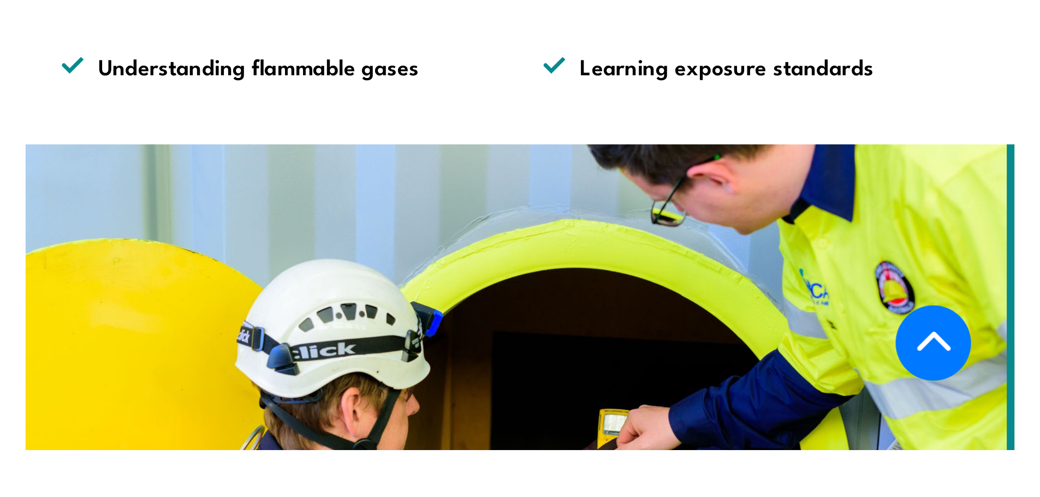
scroll to position [899, 0]
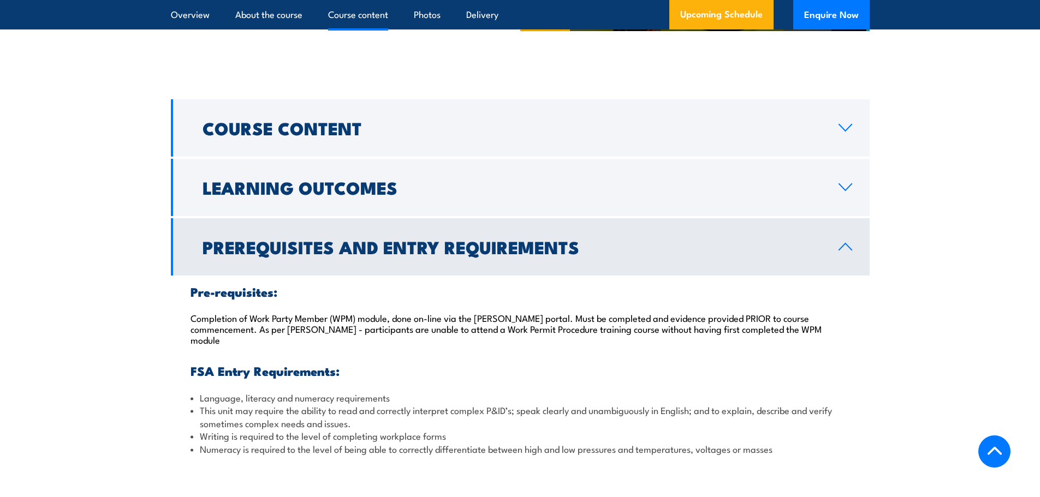
click at [448, 365] on h3 "FSA Entry Requirements:" at bounding box center [520, 371] width 659 height 13
drag, startPoint x: 251, startPoint y: 306, endPoint x: 389, endPoint y: 307, distance: 138.1
click at [389, 312] on p "Completion of Work Party Member (WPM) module, done on-line via the Santos porta…" at bounding box center [520, 328] width 659 height 33
copy p "Work Party Member (WPM) module"
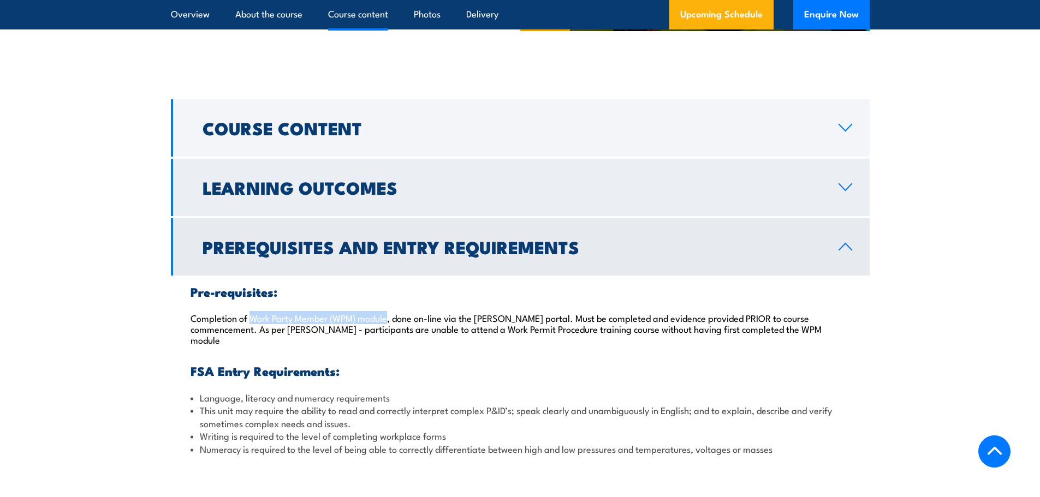
click at [314, 180] on h2 "Learning Outcomes" at bounding box center [512, 187] width 619 height 15
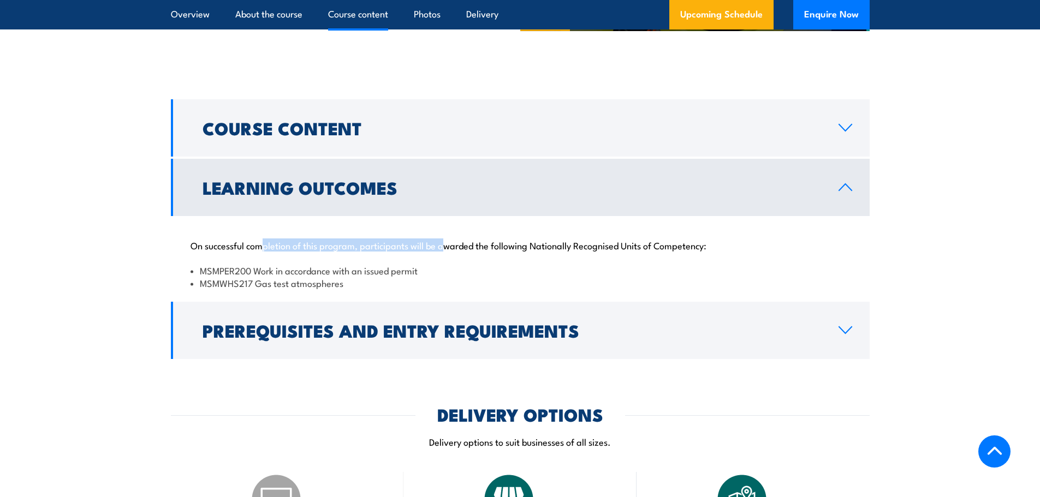
drag, startPoint x: 261, startPoint y: 237, endPoint x: 446, endPoint y: 231, distance: 185.2
click at [446, 240] on p "On successful completion of this program, participants will be awarded the foll…" at bounding box center [520, 245] width 659 height 11
click at [482, 240] on p "On successful completion of this program, participants will be awarded the foll…" at bounding box center [520, 245] width 659 height 11
click at [502, 240] on p "On successful completion of this program, participants will be awarded the foll…" at bounding box center [520, 245] width 659 height 11
click at [524, 240] on p "On successful completion of this program, participants will be awarded the foll…" at bounding box center [520, 245] width 659 height 11
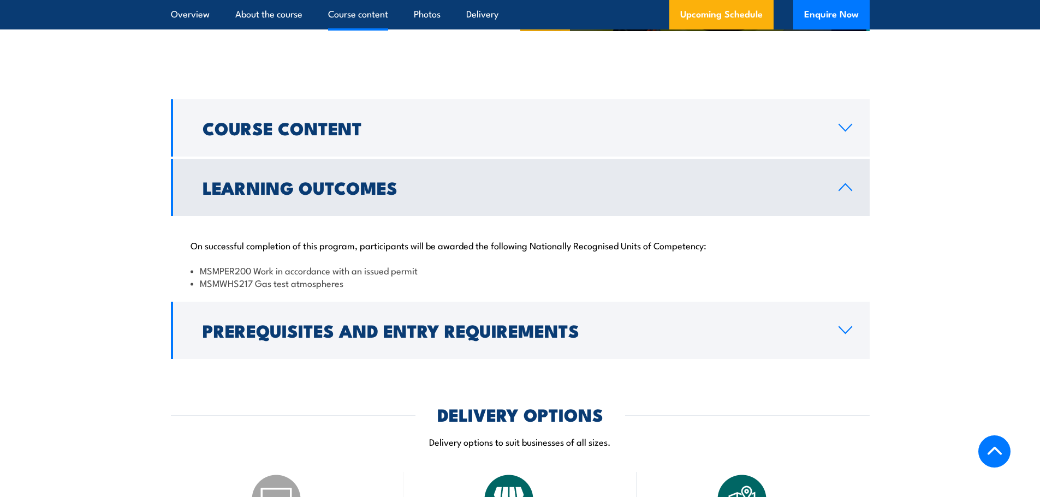
click at [524, 240] on p "On successful completion of this program, participants will be awarded the foll…" at bounding box center [520, 245] width 659 height 11
click at [528, 240] on p "On successful completion of this program, participants will be awarded the foll…" at bounding box center [520, 245] width 659 height 11
drag, startPoint x: 269, startPoint y: 265, endPoint x: 353, endPoint y: 260, distance: 84.7
click at [290, 277] on li "MSMWHS217 Gas test atmospheres" at bounding box center [520, 283] width 659 height 13
click at [371, 264] on li "MSMPER200 Work in accordance with an issued permit" at bounding box center [520, 270] width 659 height 13
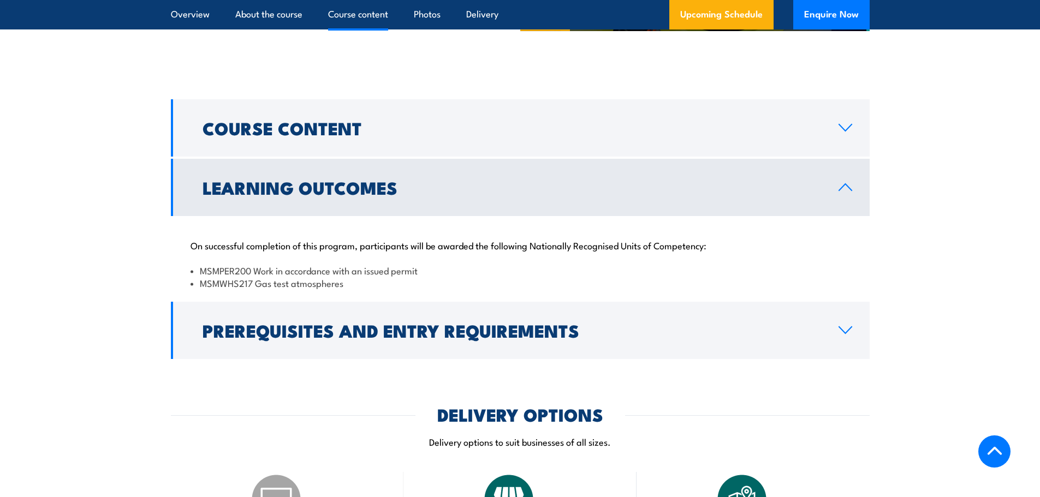
click at [299, 277] on li "MSMWHS217 Gas test atmospheres" at bounding box center [520, 283] width 659 height 13
click at [300, 264] on li "MSMPER200 Work in accordance with an issued permit" at bounding box center [520, 270] width 659 height 13
click at [923, 299] on section "Course Content Applying for a permit Identifying the scope of the permit Prepar…" at bounding box center [520, 229] width 1040 height 260
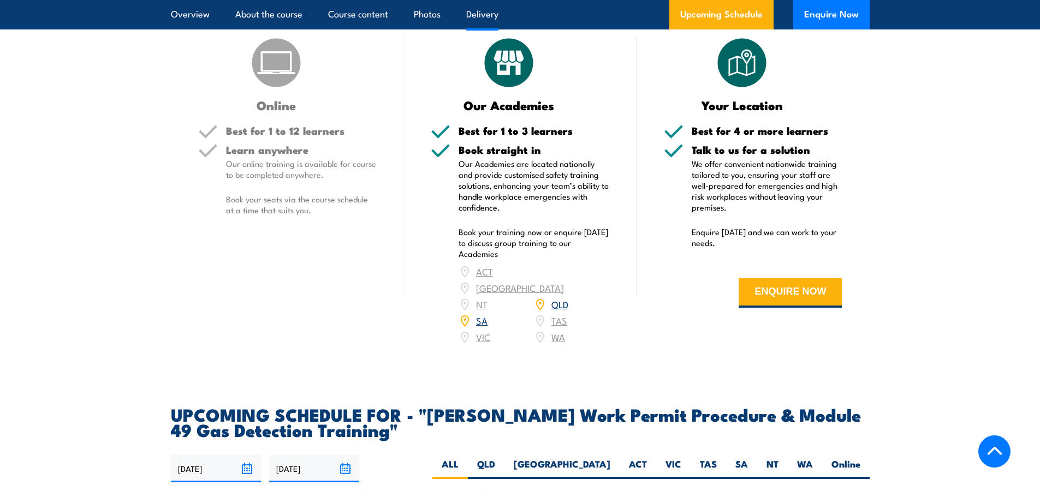
scroll to position [1481, 0]
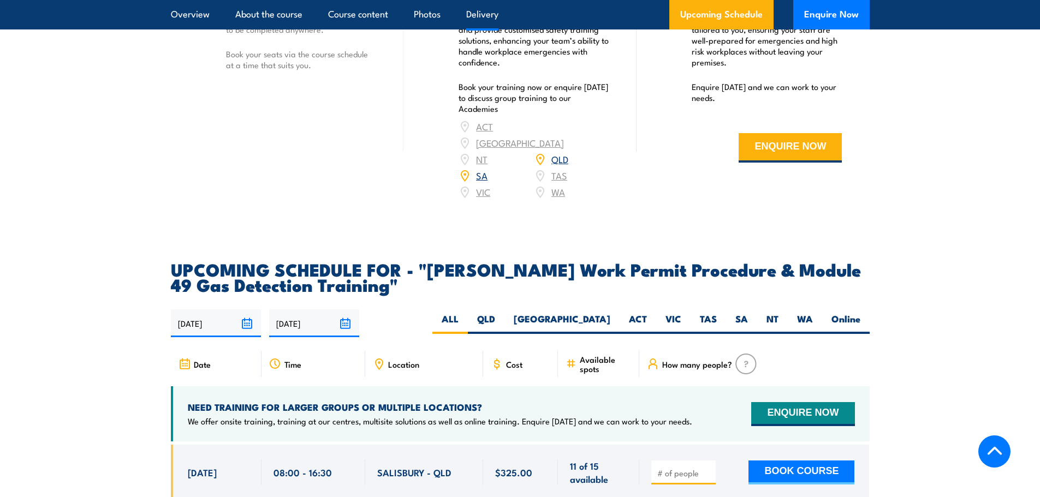
click at [931, 185] on div "COURSES > Santos Training Santos Work Permit Procedure & Module 49 Gas Detectio…" at bounding box center [520, 83] width 1040 height 3129
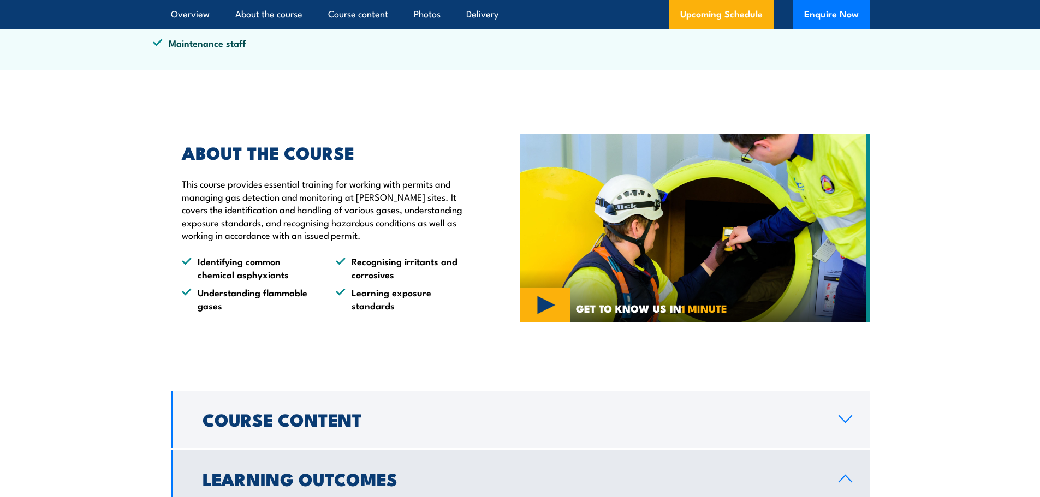
scroll to position [0, 0]
